Goal: Find specific page/section: Find specific page/section

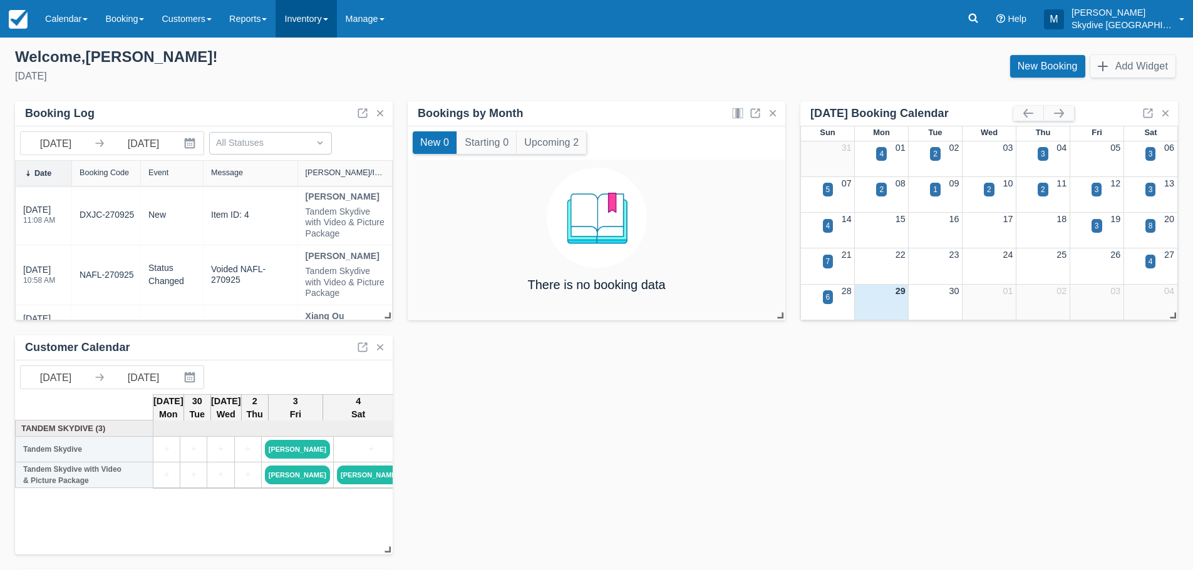
click at [328, 18] on span at bounding box center [325, 19] width 5 height 3
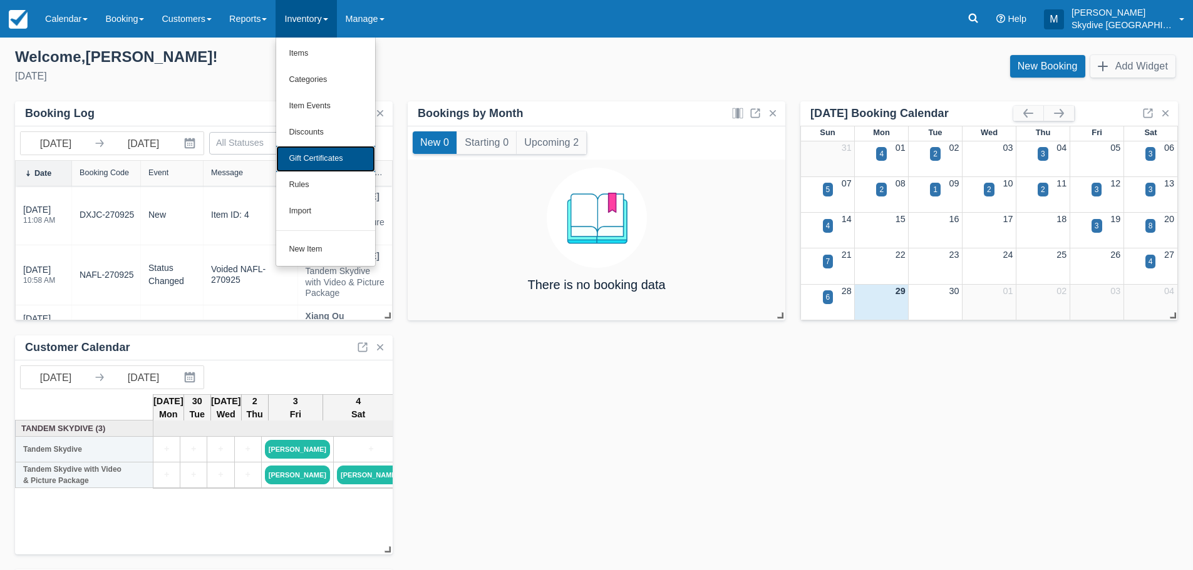
click at [325, 157] on link "Gift Certificates" at bounding box center [325, 159] width 99 height 26
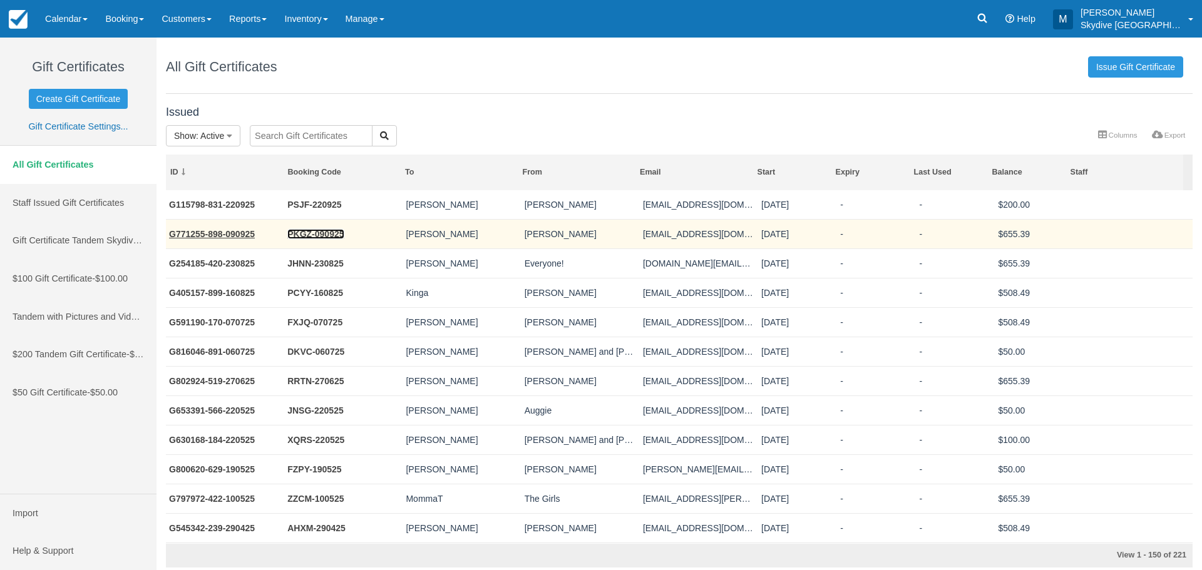
click at [321, 231] on link "PKGZ-090925" at bounding box center [315, 234] width 56 height 10
click at [220, 231] on link "G771255-898-090925" at bounding box center [212, 234] width 86 height 10
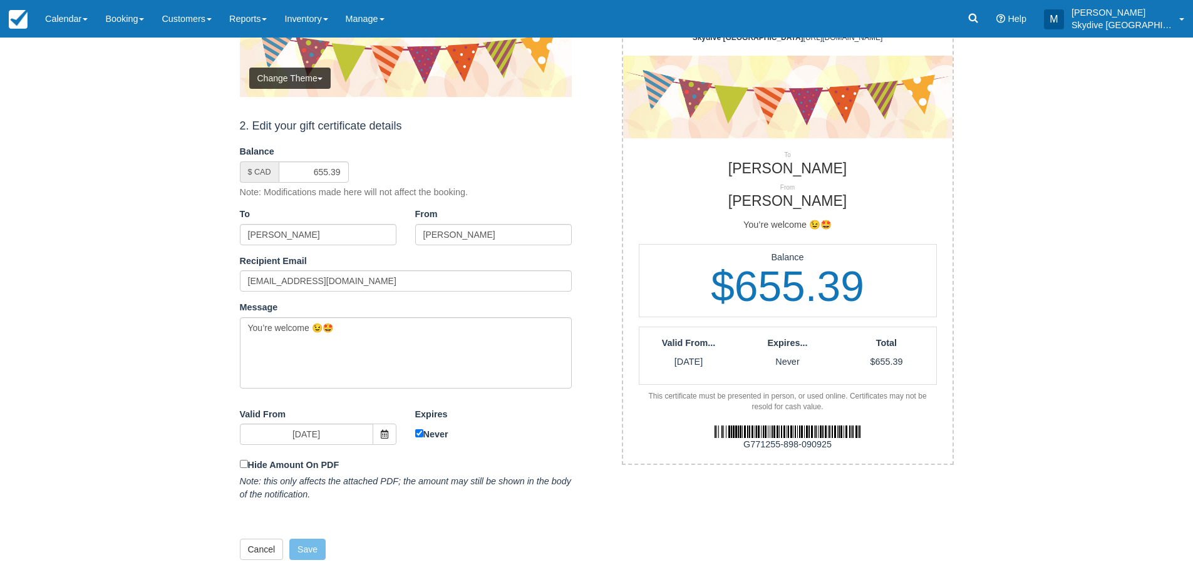
scroll to position [250, 0]
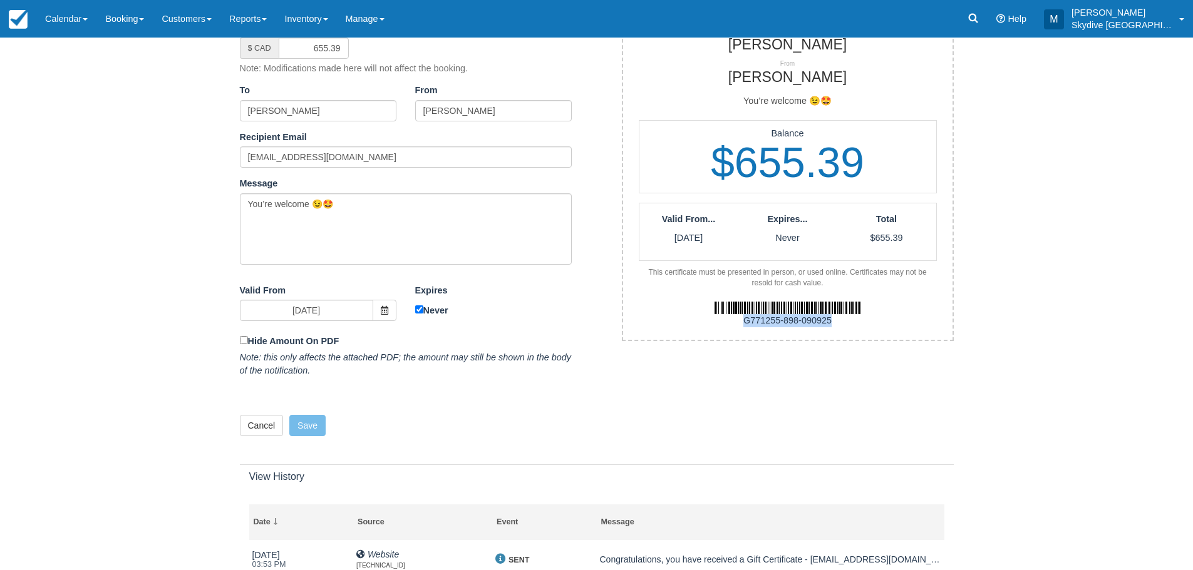
drag, startPoint x: 835, startPoint y: 319, endPoint x: 742, endPoint y: 328, distance: 93.1
click at [742, 328] on div "G771255-898-090925" at bounding box center [788, 314] width 348 height 51
copy div "G771255-898-090925"
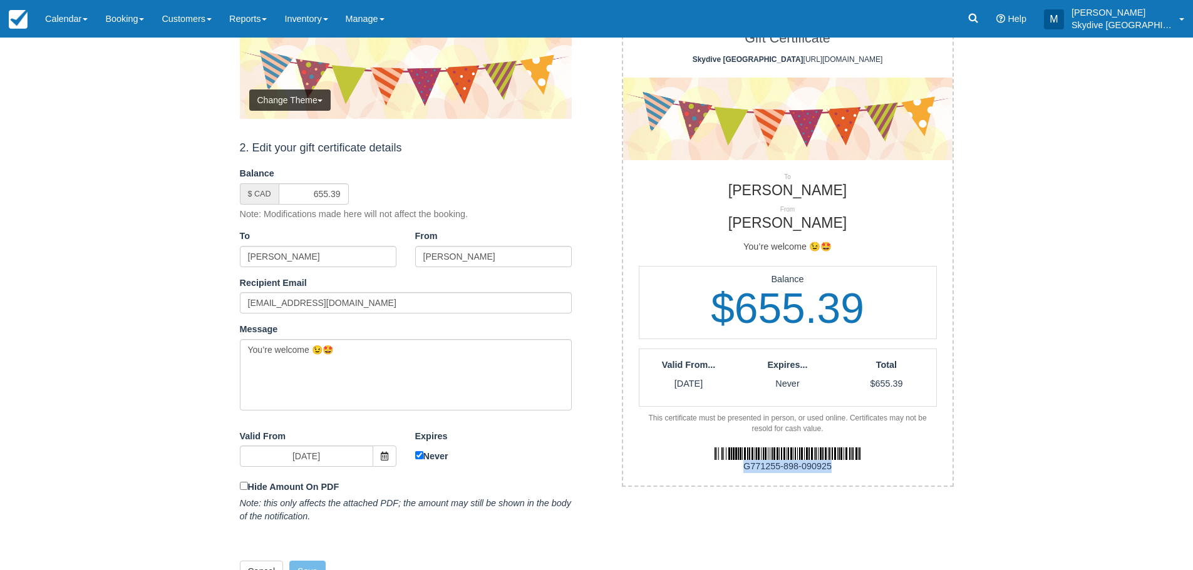
scroll to position [0, 0]
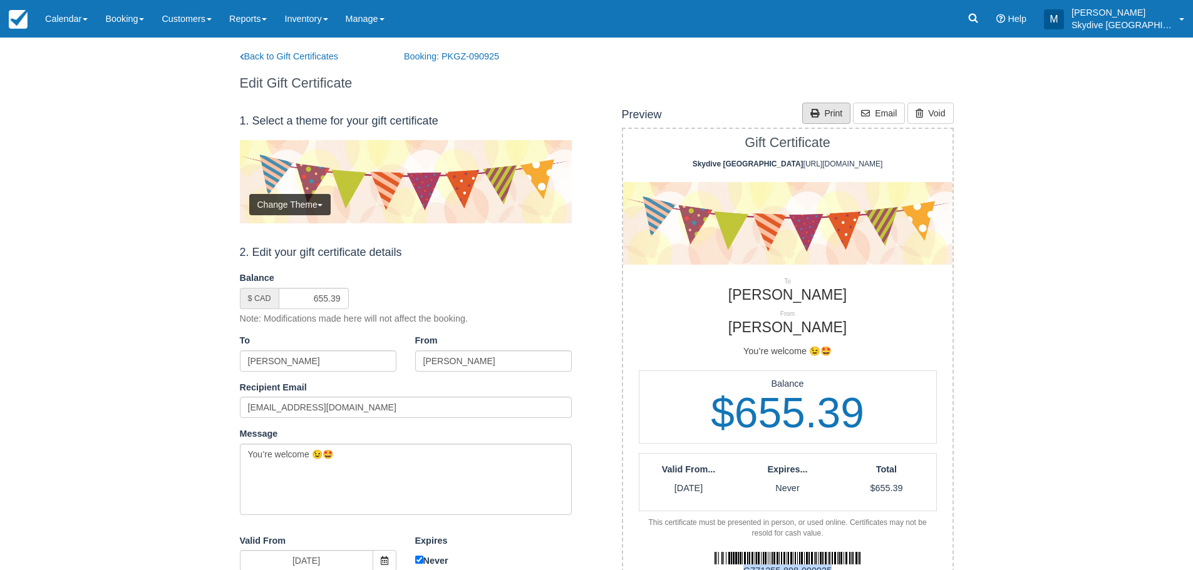
click at [841, 115] on link "Print" at bounding box center [826, 113] width 48 height 21
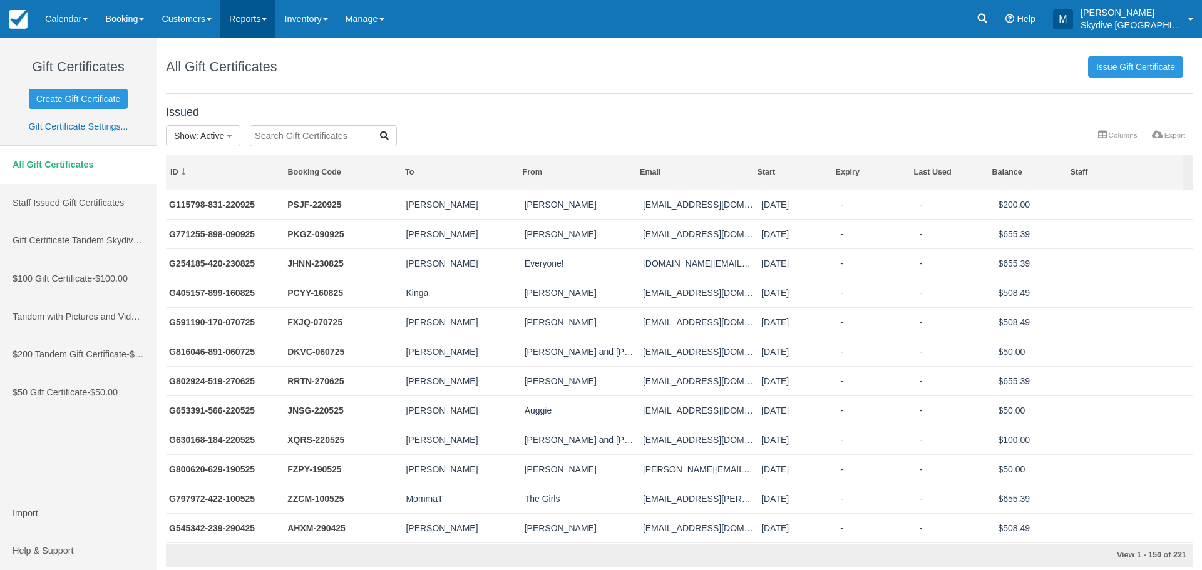
click at [274, 17] on link "Reports" at bounding box center [247, 19] width 55 height 38
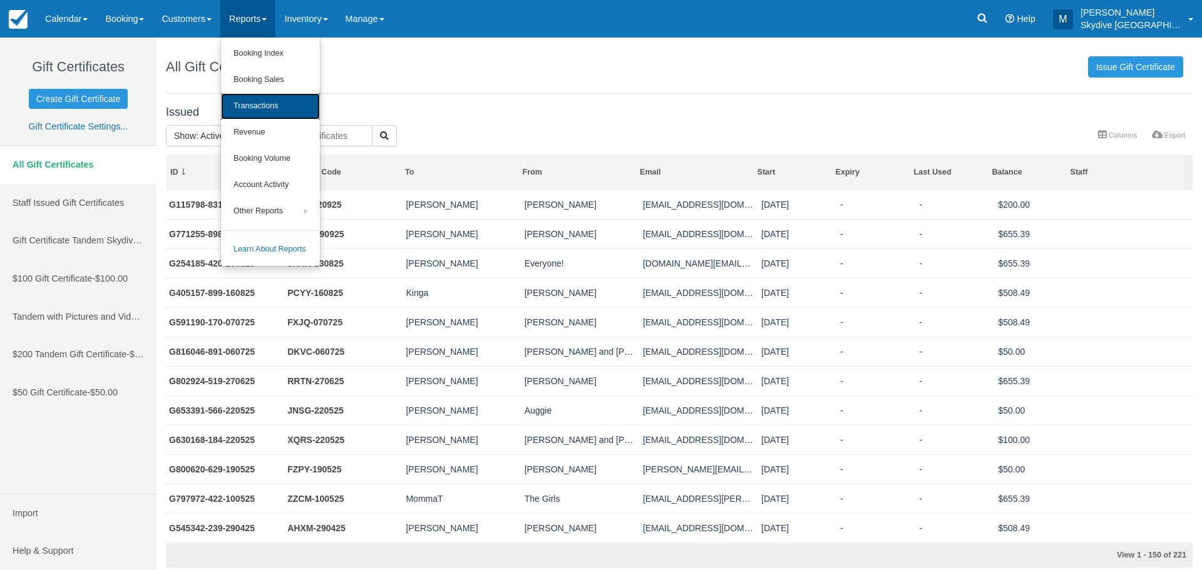
click at [255, 105] on link "Transactions" at bounding box center [270, 106] width 99 height 26
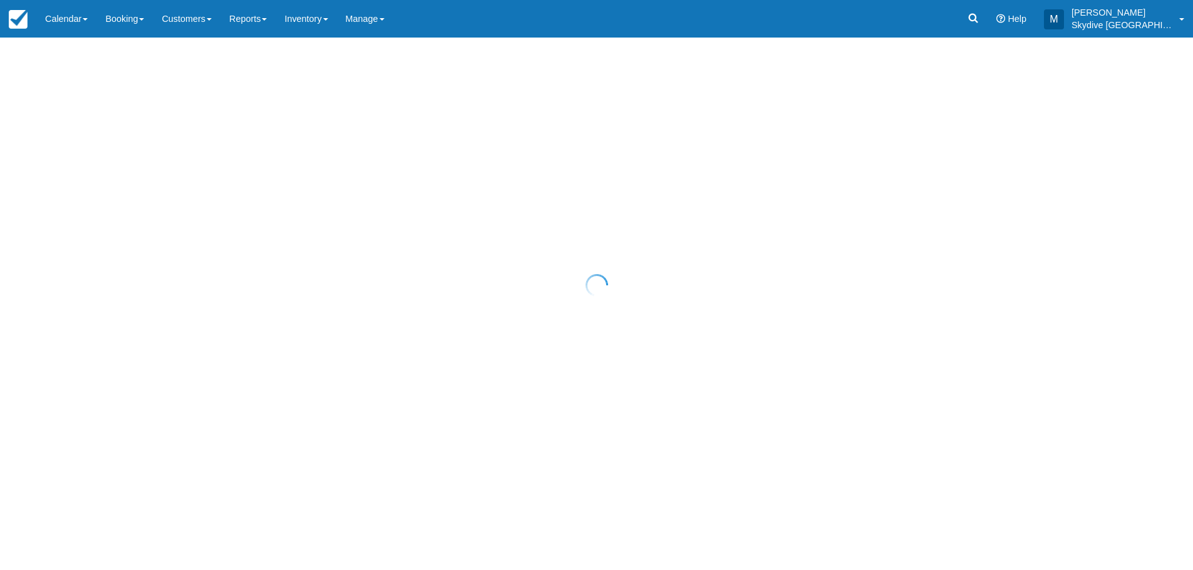
select select "10"
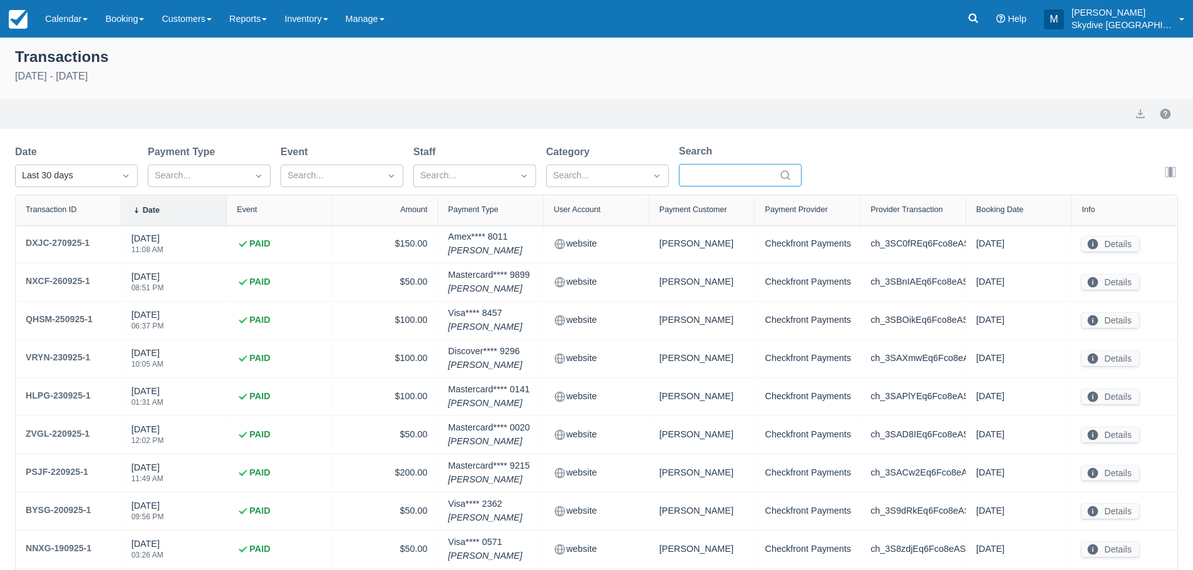
click at [714, 175] on input "Search" at bounding box center [733, 175] width 88 height 23
type input "NP"
select select "10"
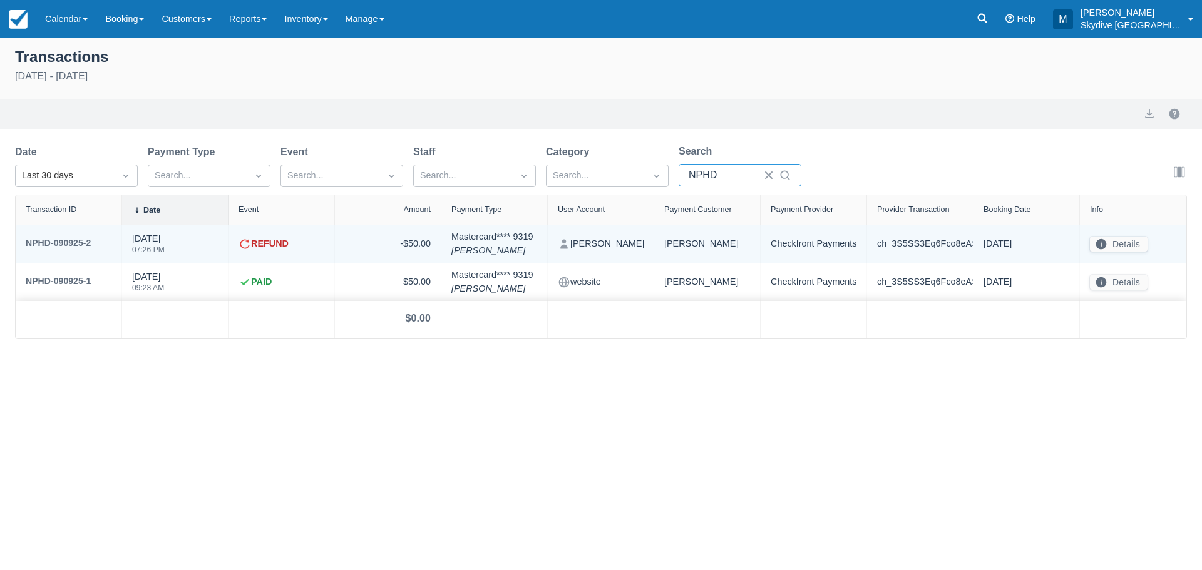
type input "NPHD"
click at [55, 240] on div "NPHD-090925-2" at bounding box center [58, 242] width 65 height 15
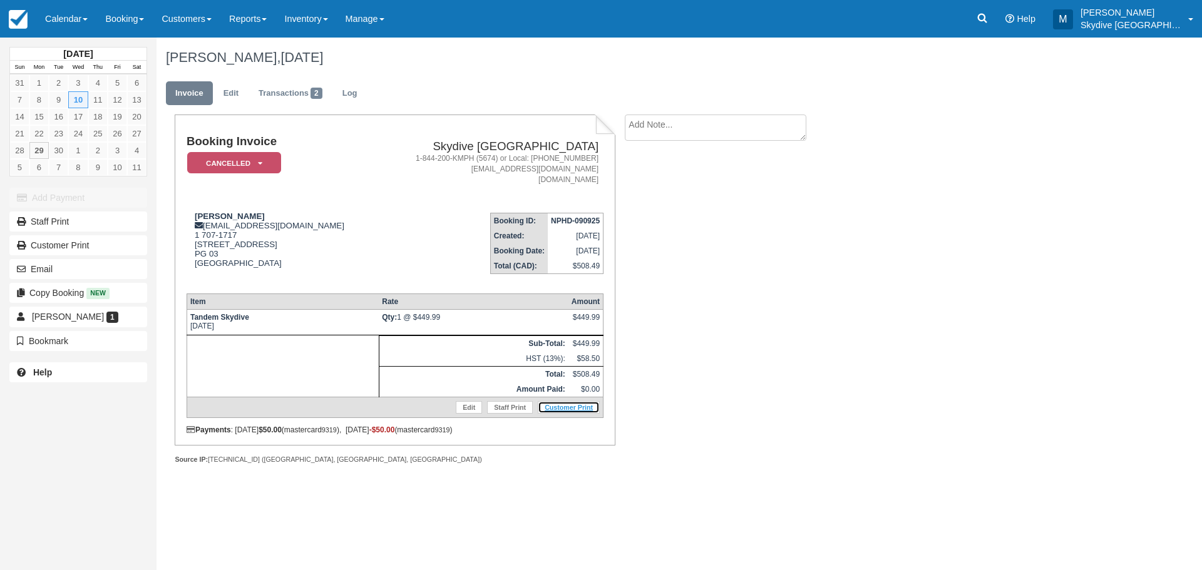
click at [563, 405] on link "Customer Print" at bounding box center [569, 407] width 62 height 13
